Goal: Find specific page/section: Find specific page/section

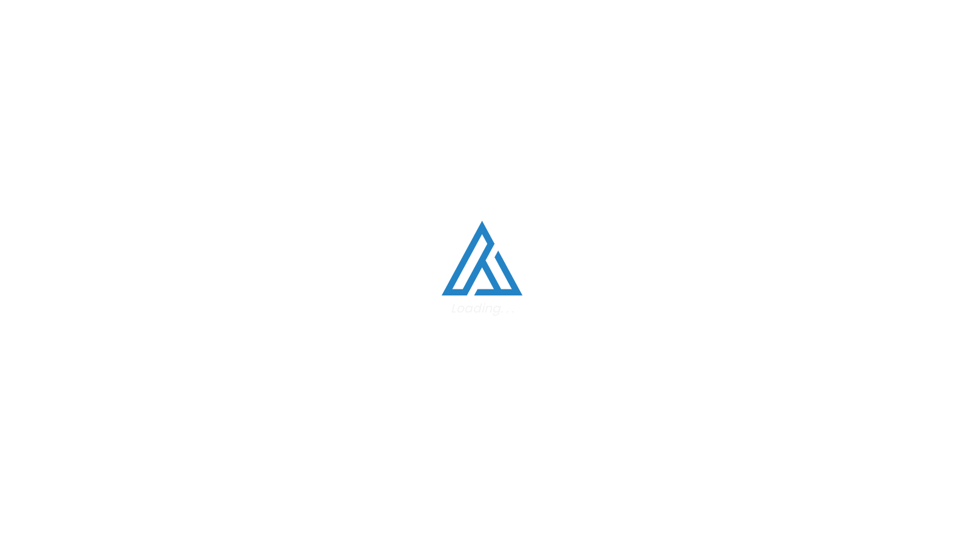
scroll to position [1, 0]
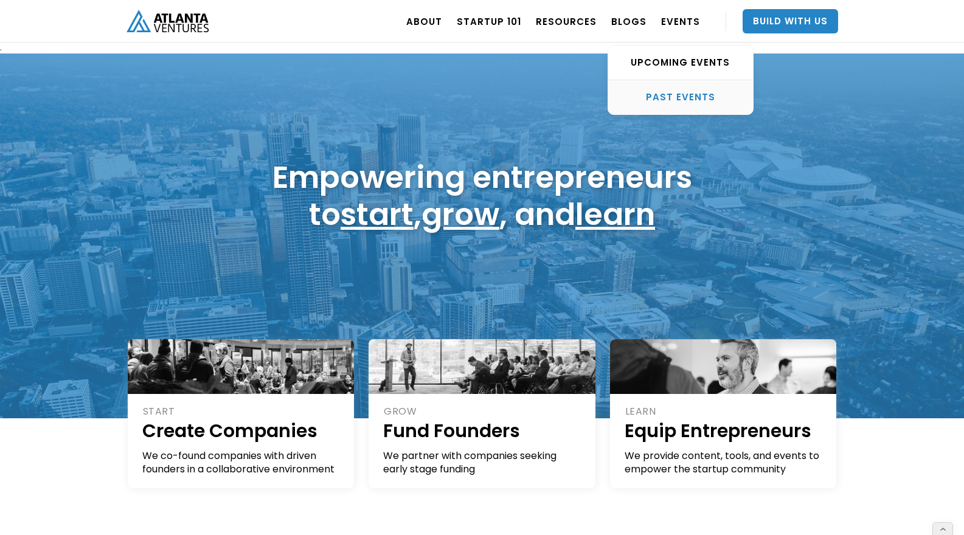
click at [693, 95] on div "PAST EVENTS" at bounding box center [680, 97] width 145 height 12
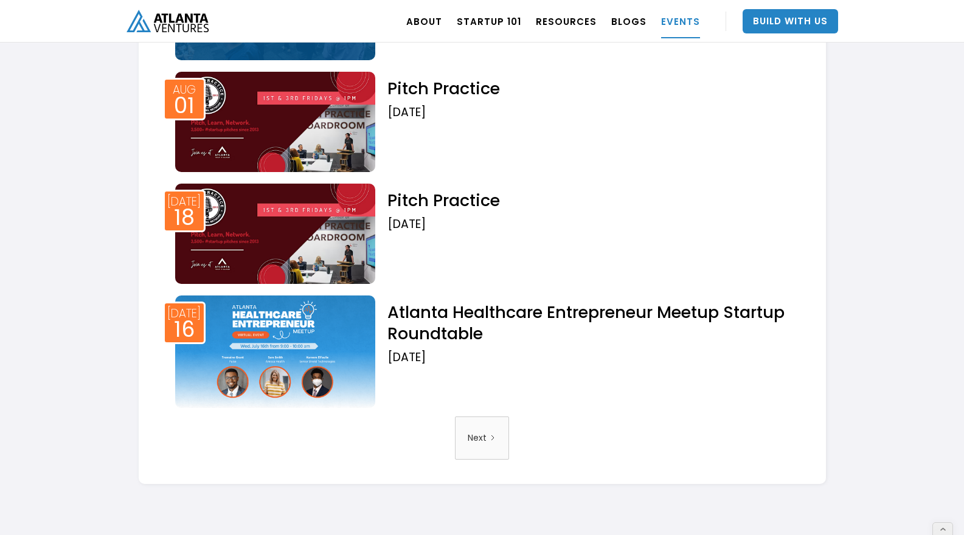
scroll to position [1936, 0]
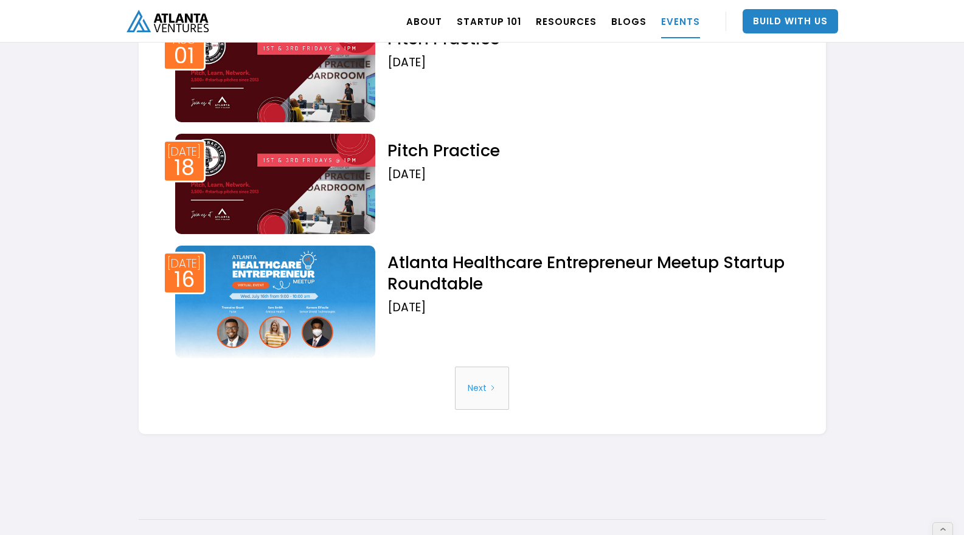
click at [487, 382] on link "Next" at bounding box center [482, 388] width 54 height 43
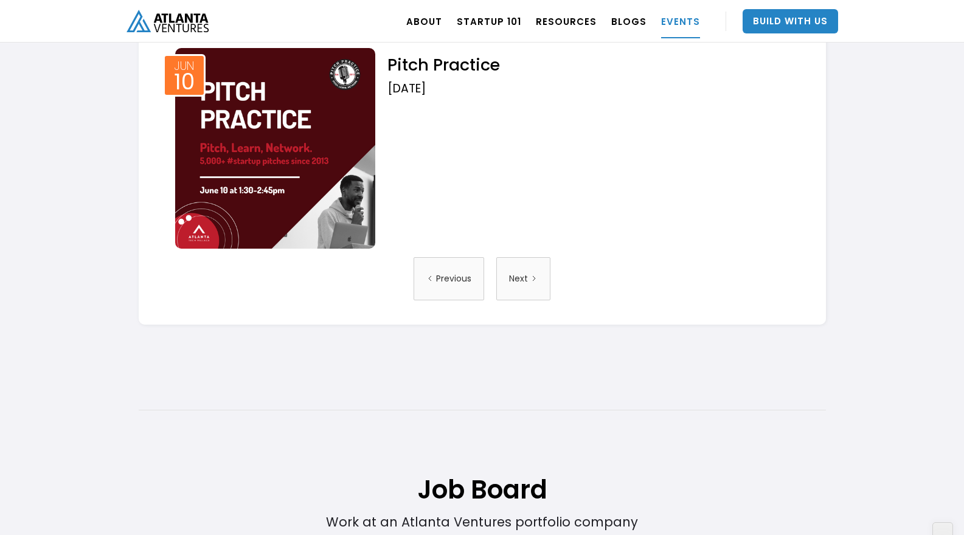
scroll to position [2277, 0]
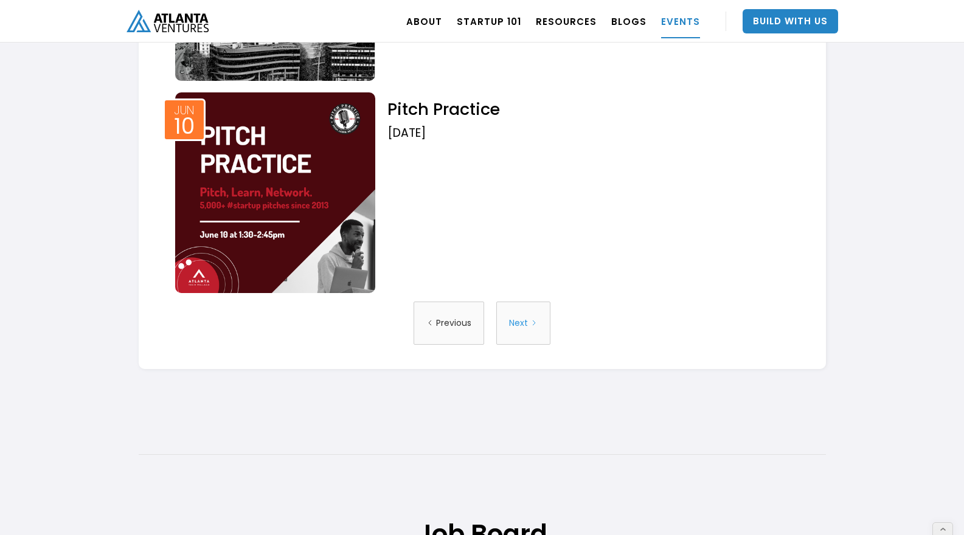
click at [511, 330] on div "Next" at bounding box center [518, 323] width 19 height 31
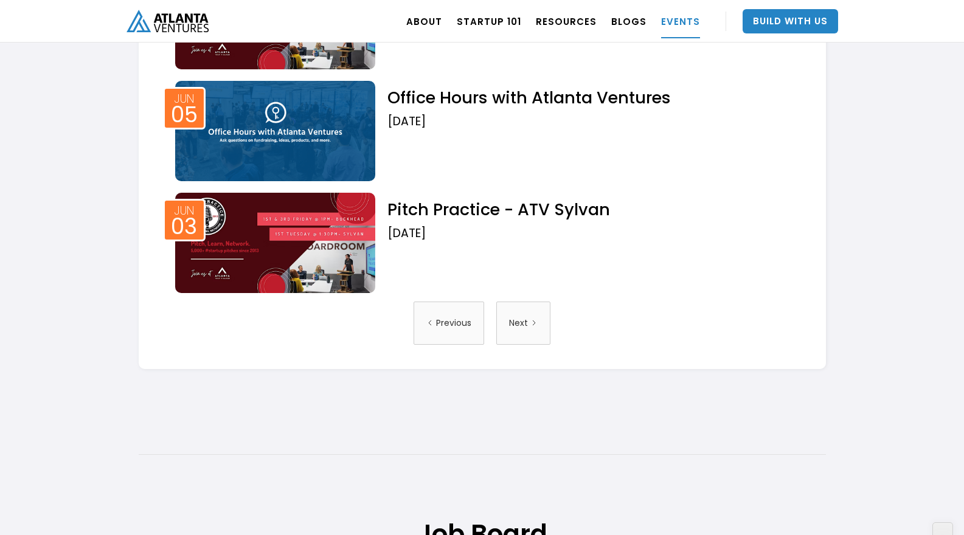
scroll to position [2138, 0]
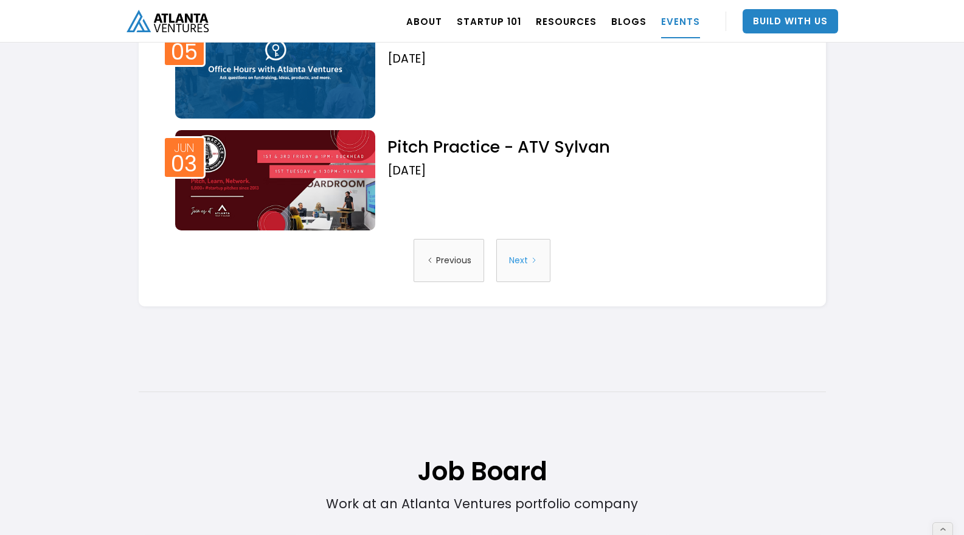
click at [524, 260] on div "Next" at bounding box center [518, 260] width 19 height 31
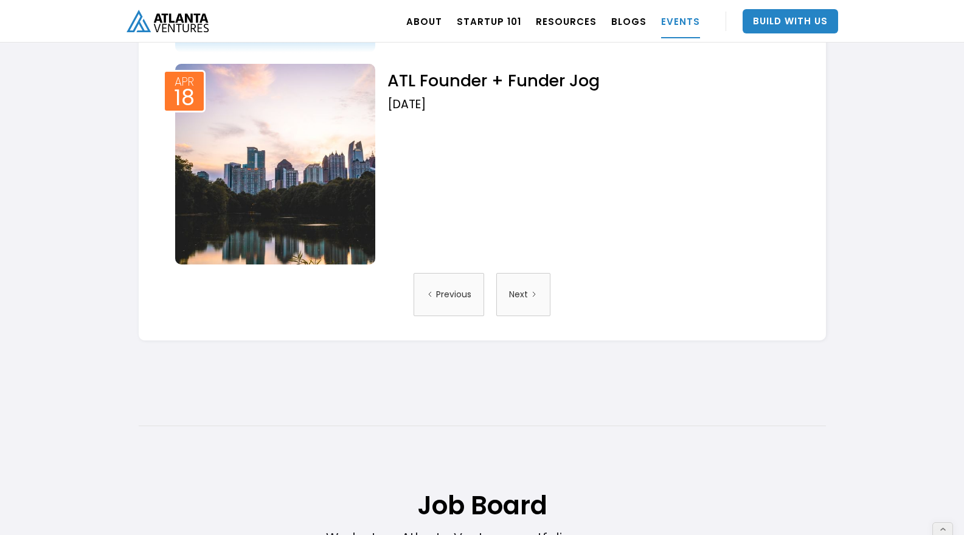
scroll to position [2221, 0]
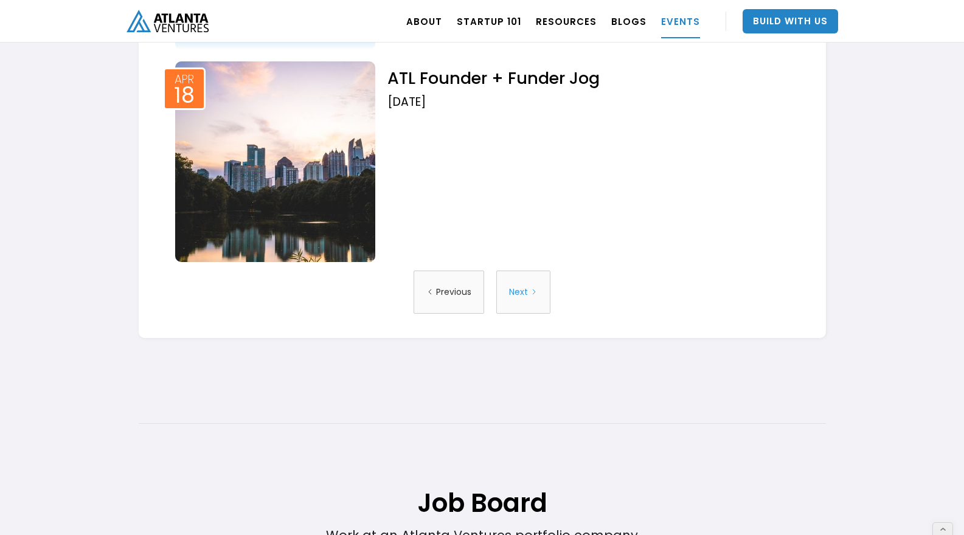
click at [525, 303] on div "Next" at bounding box center [518, 292] width 19 height 31
